Goal: Task Accomplishment & Management: Manage account settings

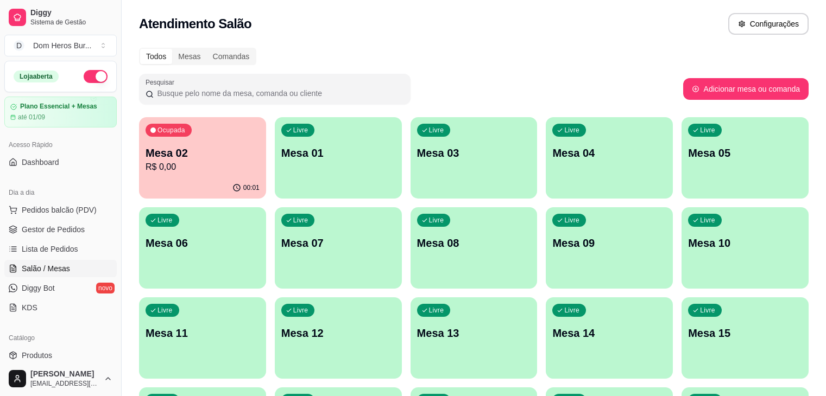
click at [327, 24] on div "Atendimento Salão Configurações" at bounding box center [473, 24] width 669 height 22
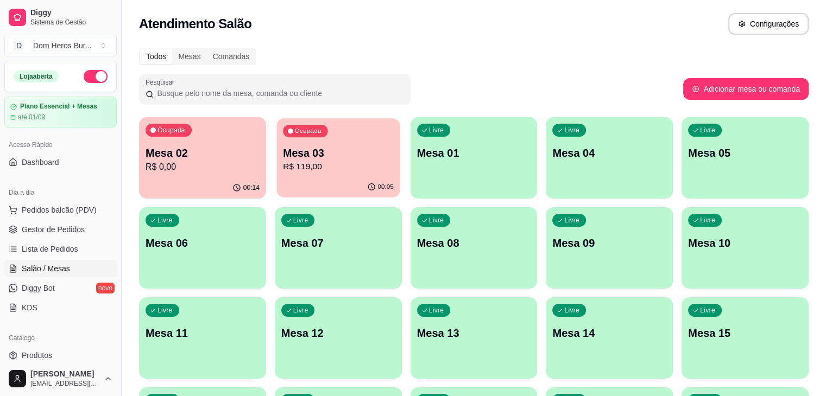
click at [310, 179] on div "00:05" at bounding box center [337, 187] width 123 height 21
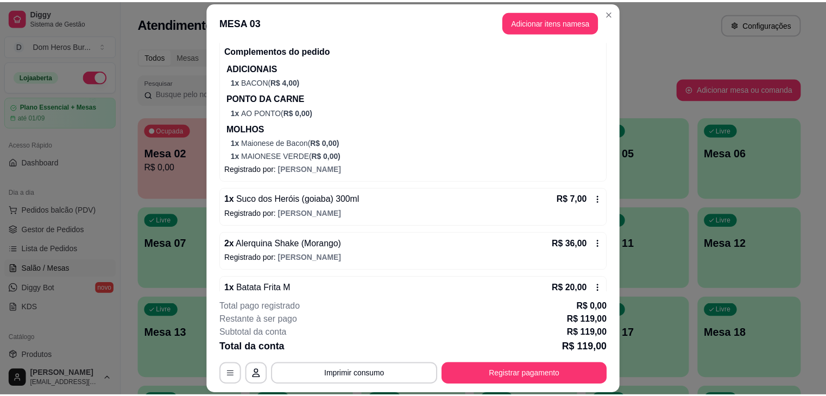
scroll to position [328, 0]
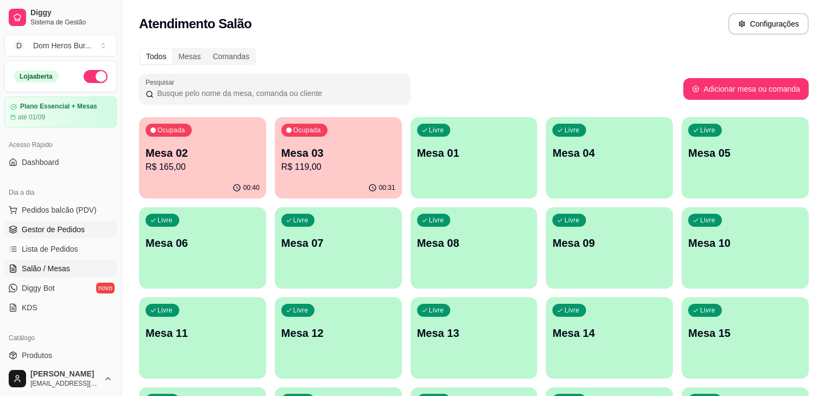
click at [77, 227] on span "Gestor de Pedidos" at bounding box center [53, 229] width 63 height 11
click at [31, 221] on link "Gestor de Pedidos" at bounding box center [60, 229] width 112 height 17
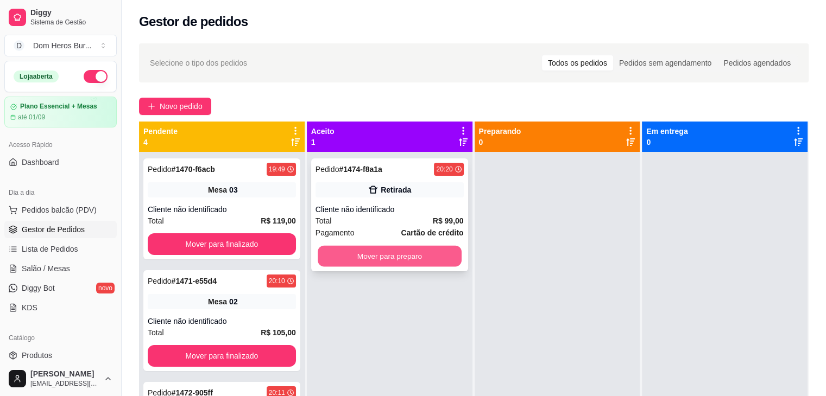
click at [397, 264] on button "Mover para preparo" at bounding box center [390, 256] width 144 height 21
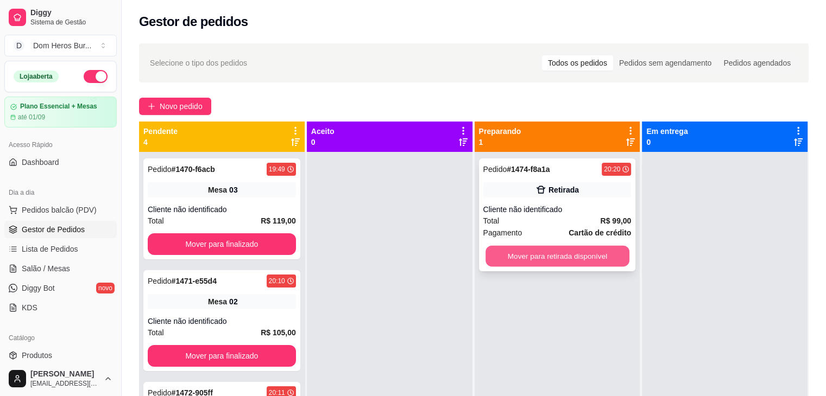
click at [534, 250] on button "Mover para retirada disponível" at bounding box center [557, 256] width 144 height 21
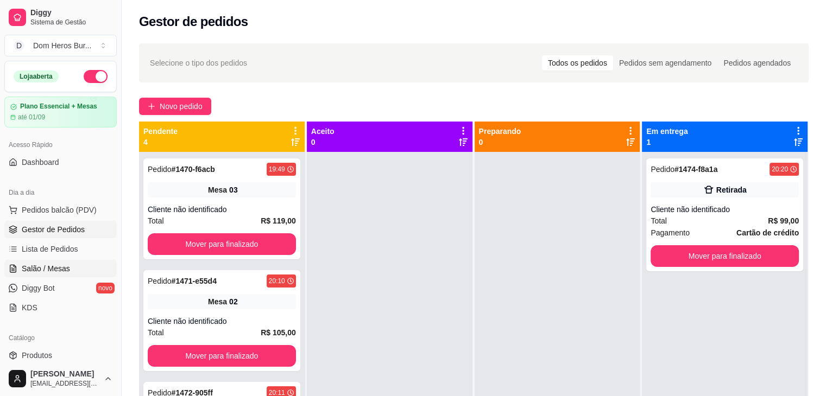
click at [71, 266] on link "Salão / Mesas" at bounding box center [60, 268] width 112 height 17
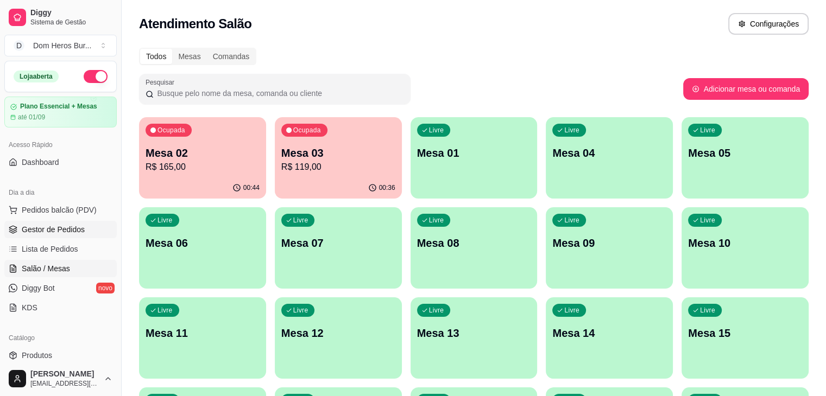
click at [74, 231] on span "Gestor de Pedidos" at bounding box center [53, 229] width 63 height 11
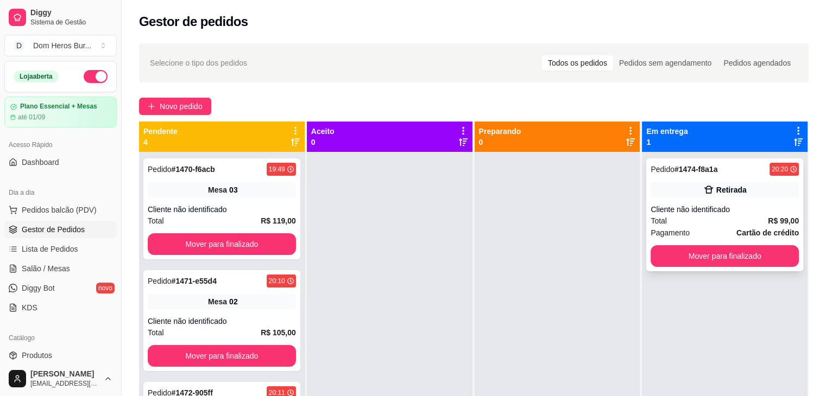
click at [656, 222] on span "Total" at bounding box center [658, 221] width 16 height 12
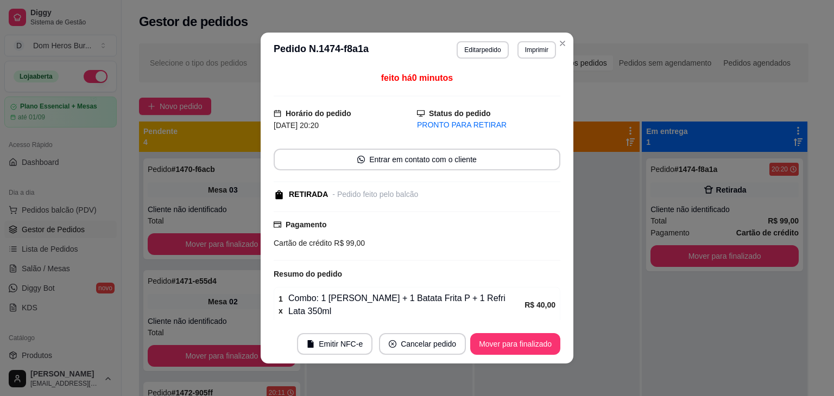
click at [397, 193] on div "- Pedido feito pelo balcão" at bounding box center [375, 194] width 86 height 11
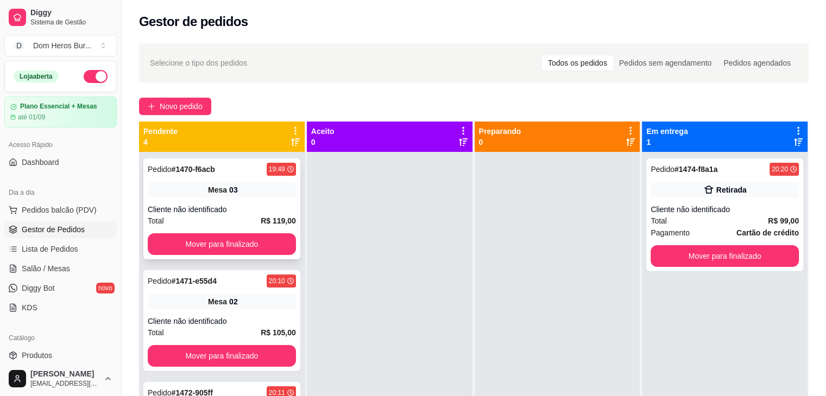
click at [248, 192] on div "Mesa 03" at bounding box center [222, 189] width 148 height 15
click at [70, 269] on link "Salão / Mesas" at bounding box center [60, 268] width 112 height 17
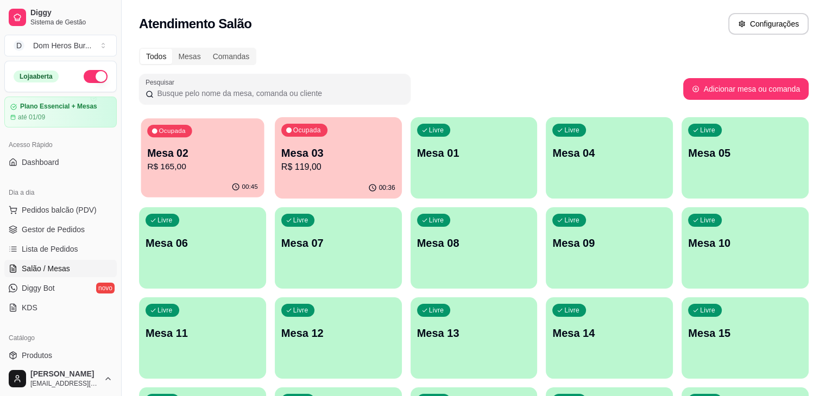
click at [172, 191] on div "00:45" at bounding box center [202, 187] width 123 height 21
click at [276, 142] on div "Ocupada Mesa 03 R$ 119,00" at bounding box center [337, 147] width 123 height 59
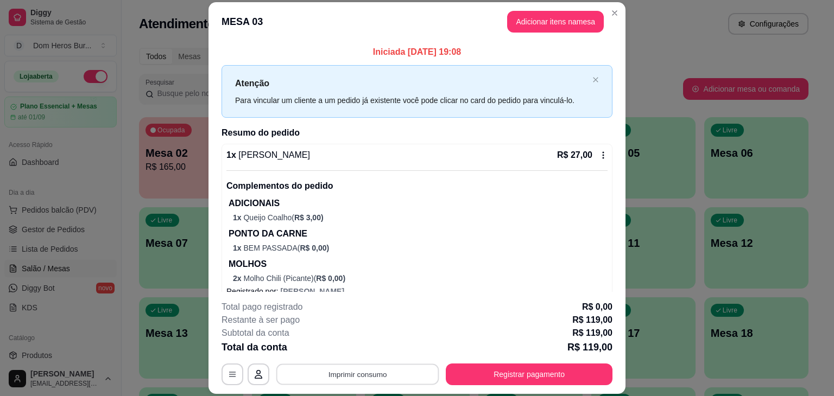
click at [375, 375] on button "Imprimir consumo" at bounding box center [357, 374] width 163 height 21
click at [358, 346] on button "IMPRESSORA" at bounding box center [357, 349] width 76 height 17
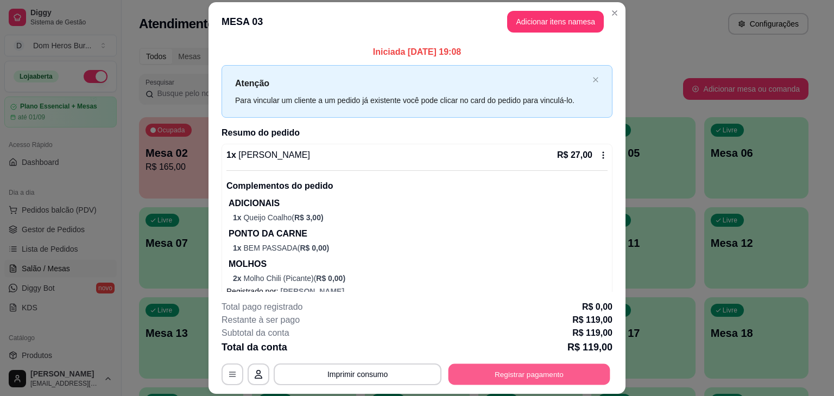
click at [526, 384] on button "Registrar pagamento" at bounding box center [529, 374] width 162 height 21
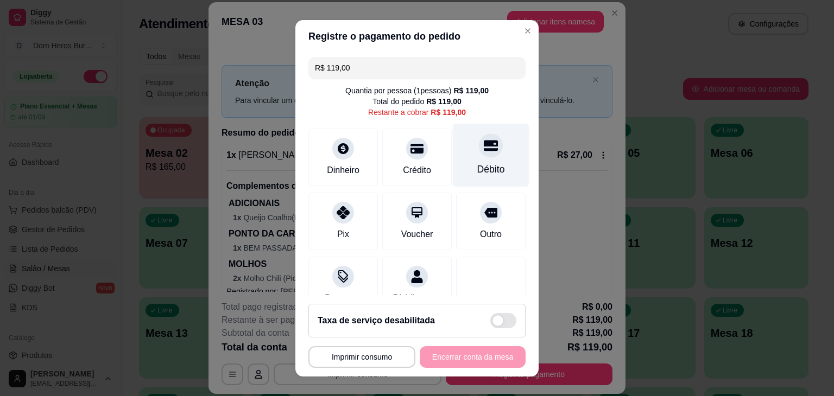
click at [484, 151] on icon at bounding box center [491, 145] width 14 height 14
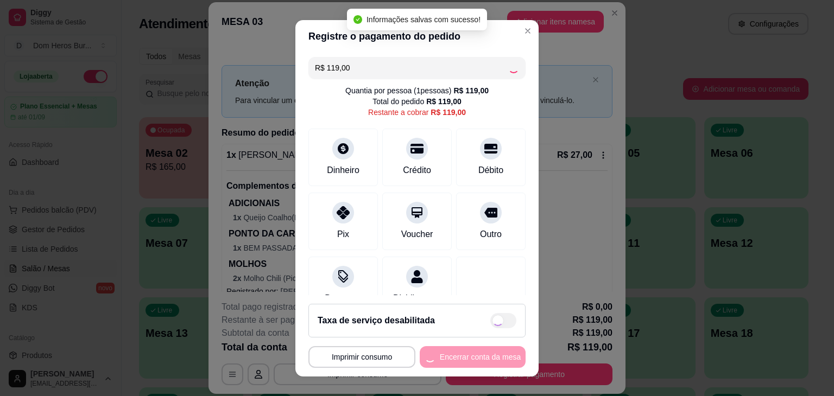
type input "R$ 0,00"
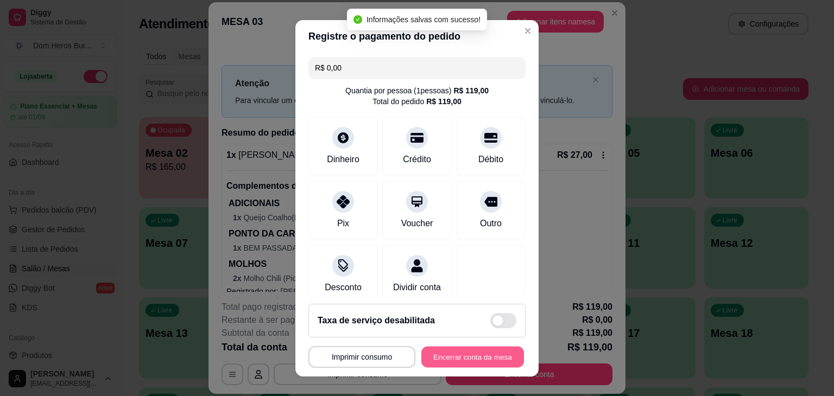
click at [447, 358] on button "Encerrar conta da mesa" at bounding box center [472, 356] width 103 height 21
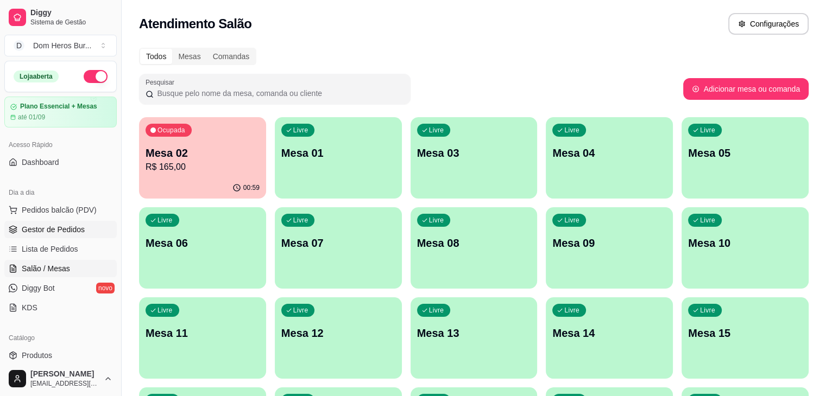
click at [69, 224] on span "Gestor de Pedidos" at bounding box center [53, 229] width 63 height 11
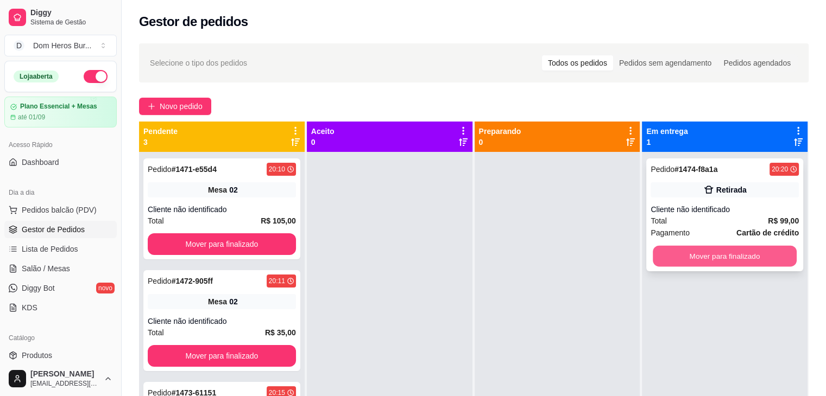
click at [684, 249] on button "Mover para finalizado" at bounding box center [724, 256] width 144 height 21
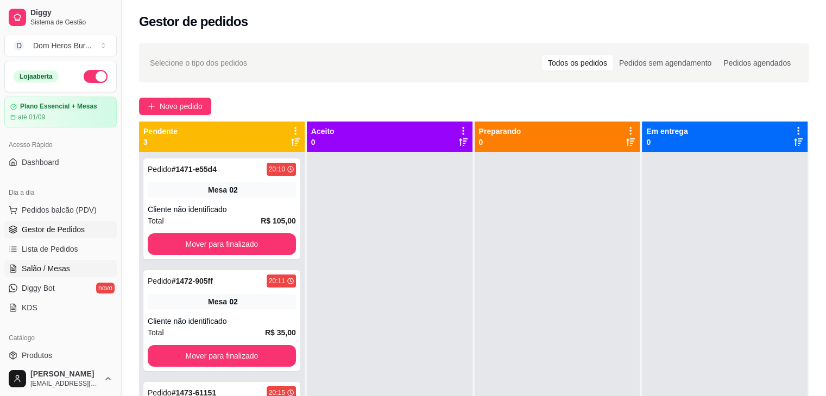
click at [74, 274] on link "Salão / Mesas" at bounding box center [60, 268] width 112 height 17
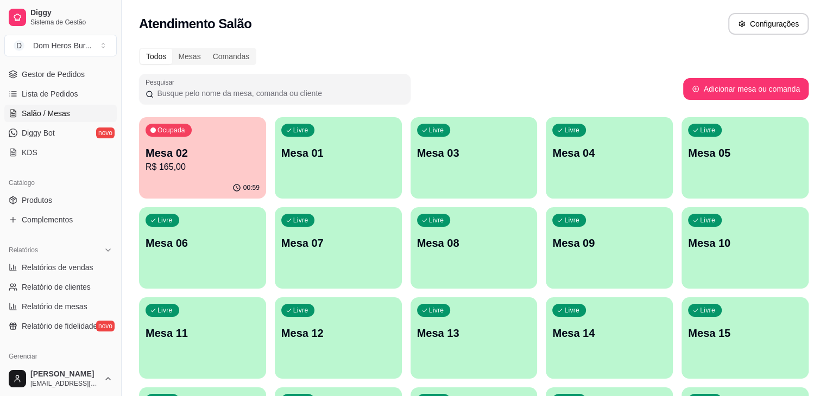
scroll to position [191, 0]
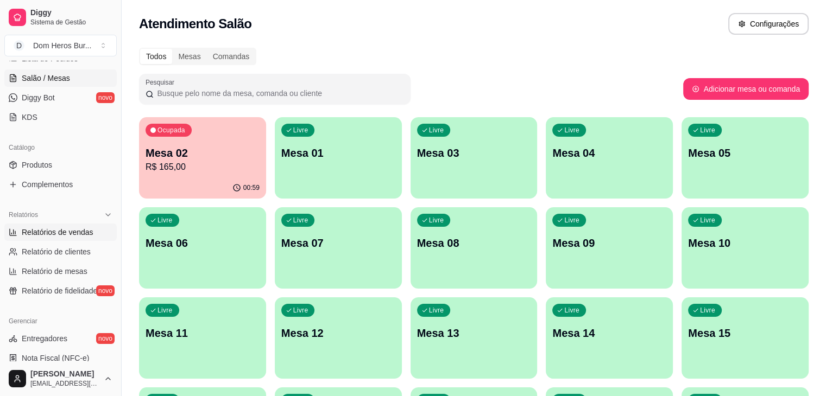
click at [48, 233] on span "Relatórios de vendas" at bounding box center [58, 232] width 72 height 11
select select "ALL"
select select "0"
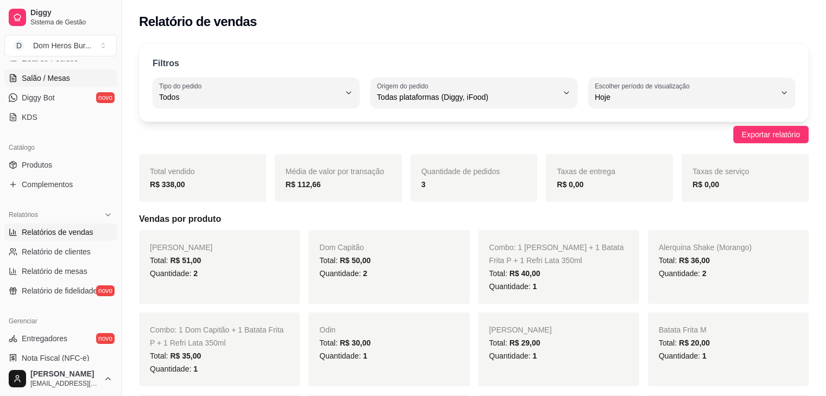
click at [72, 86] on link "Salão / Mesas" at bounding box center [60, 77] width 112 height 17
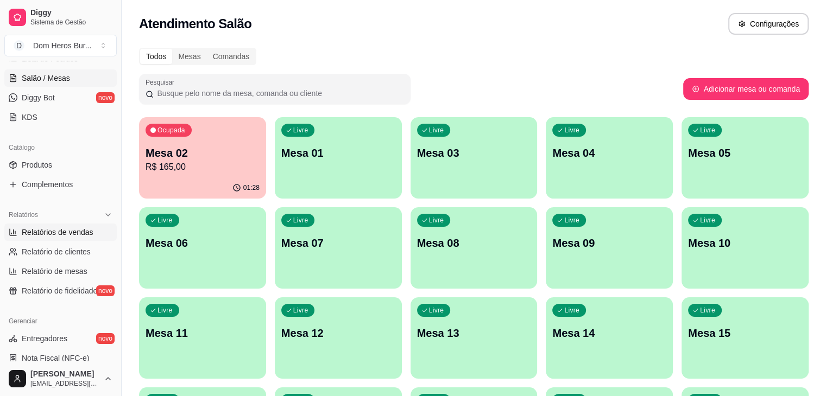
click at [78, 239] on link "Relatórios de vendas" at bounding box center [60, 232] width 112 height 17
select select "ALL"
select select "0"
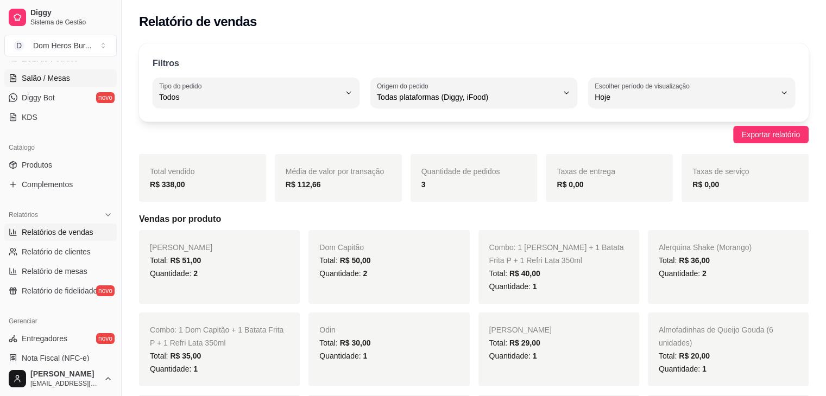
click at [67, 81] on span "Salão / Mesas" at bounding box center [46, 78] width 48 height 11
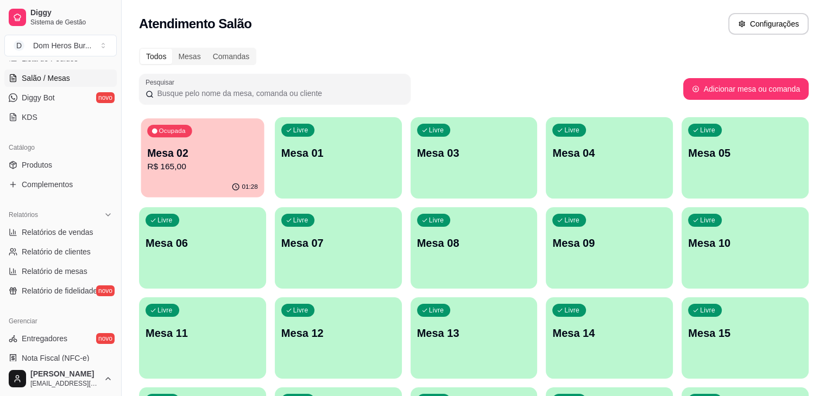
click at [220, 135] on div "Ocupada Mesa 02 R$ 165,00" at bounding box center [202, 147] width 123 height 59
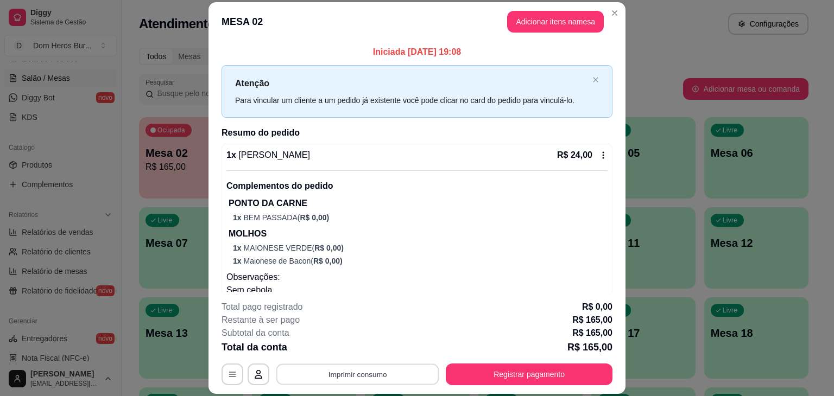
click at [351, 376] on button "Imprimir consumo" at bounding box center [357, 374] width 163 height 21
click at [344, 356] on button "IMPRESSORA" at bounding box center [357, 349] width 76 height 17
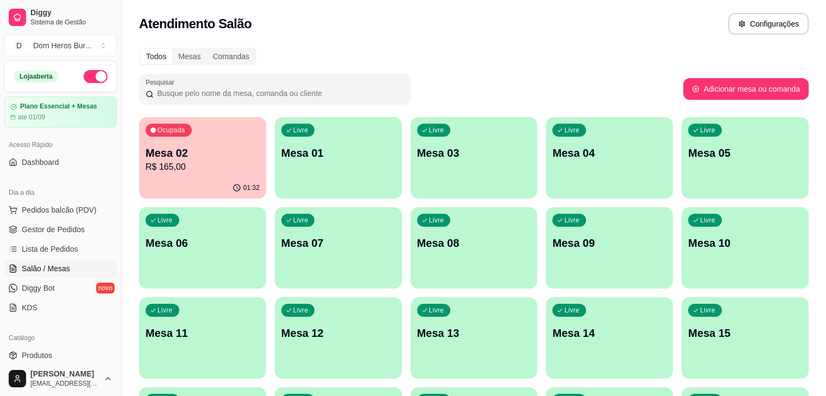
click at [96, 265] on link "Salão / Mesas" at bounding box center [60, 268] width 112 height 17
click at [351, 10] on div "Atendimento Salão Configurações" at bounding box center [474, 20] width 704 height 41
